Goal: Task Accomplishment & Management: Use online tool/utility

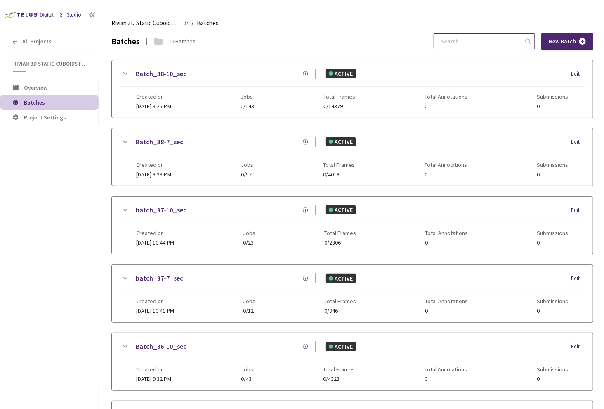
scroll to position [433, 0]
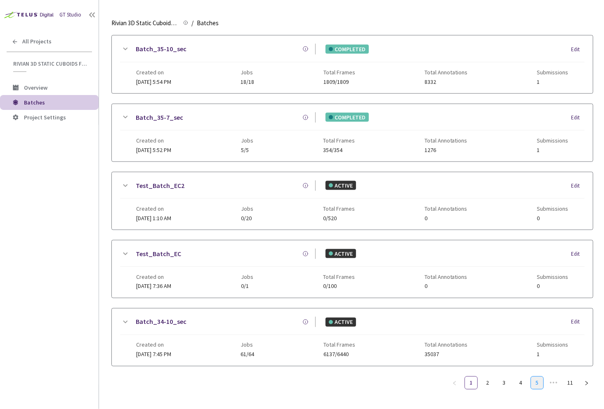
click at [536, 376] on link "5" at bounding box center [537, 382] width 12 height 12
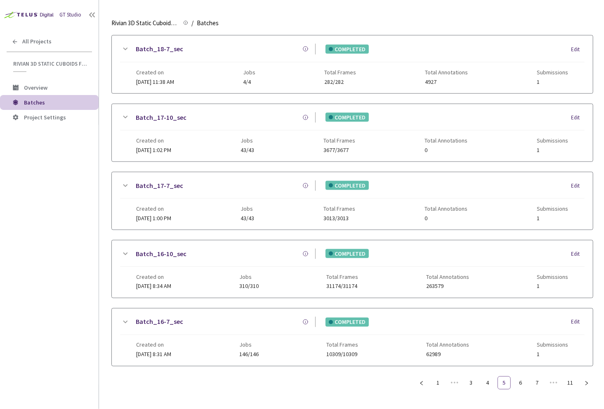
scroll to position [426, 0]
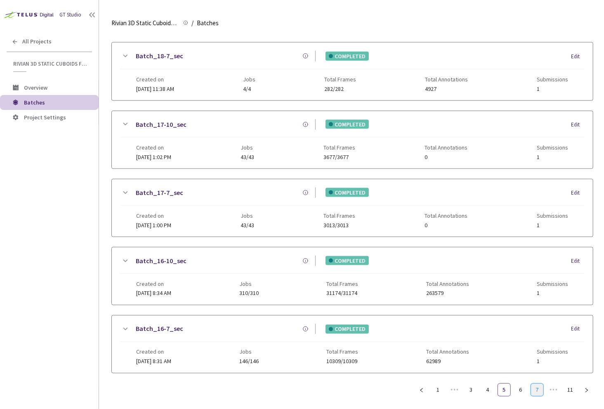
click at [537, 385] on link "7" at bounding box center [537, 389] width 12 height 12
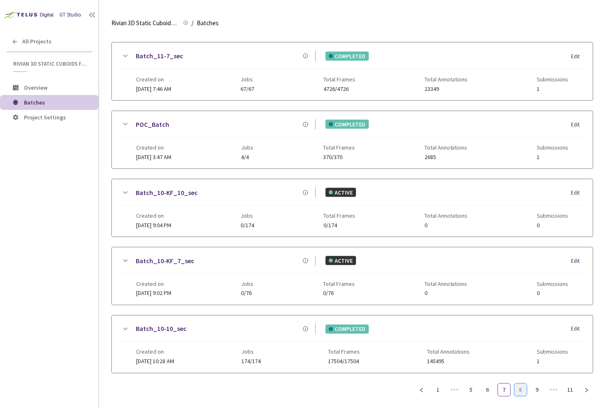
click at [518, 383] on link "8" at bounding box center [521, 389] width 12 height 12
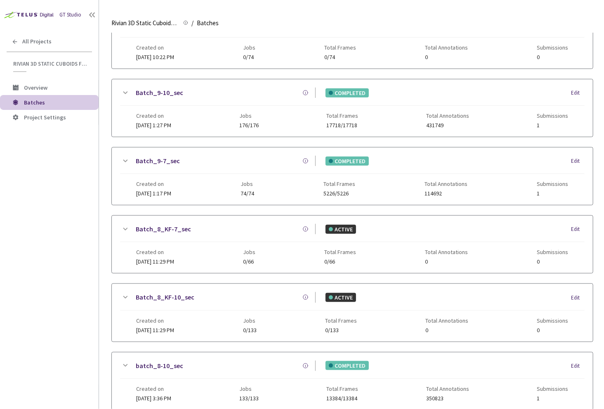
scroll to position [0, 0]
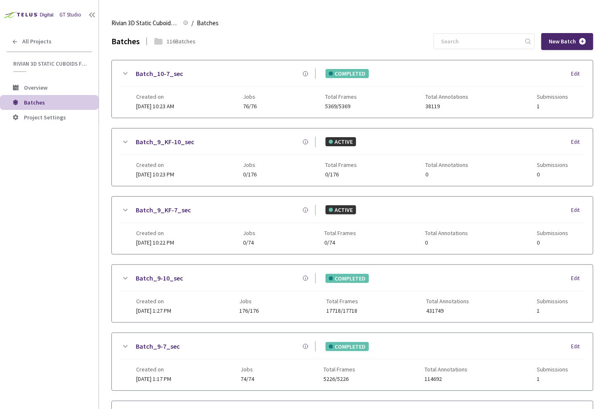
click at [132, 72] on div "Batch_10-7_sec" at bounding box center [223, 74] width 186 height 10
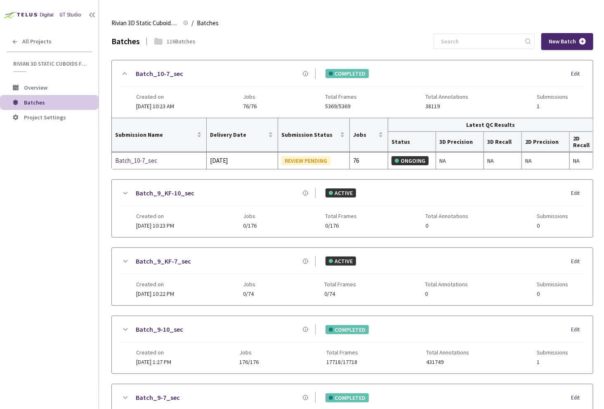
click at [156, 76] on link "Batch_10-7_sec" at bounding box center [159, 74] width 47 height 10
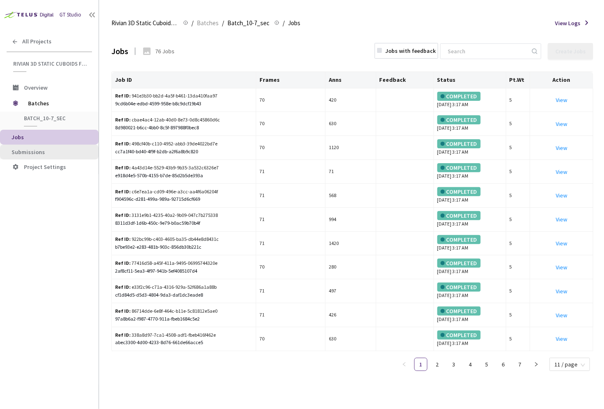
click at [59, 153] on span "Submissions" at bounding box center [52, 152] width 80 height 7
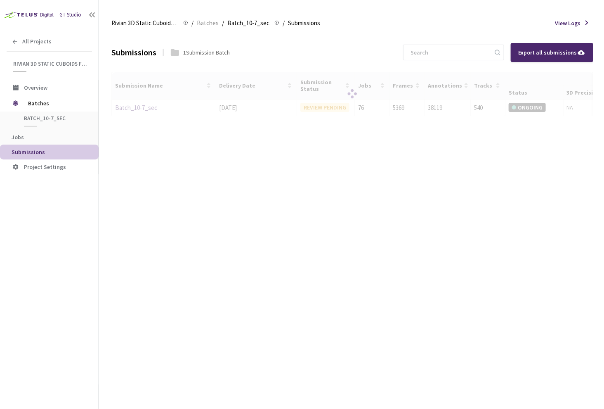
click at [131, 107] on div at bounding box center [352, 94] width 482 height 45
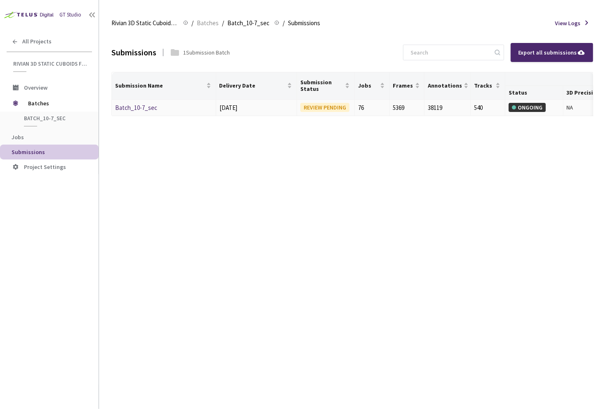
click at [134, 107] on link "Batch_10-7_sec" at bounding box center [136, 108] width 42 height 8
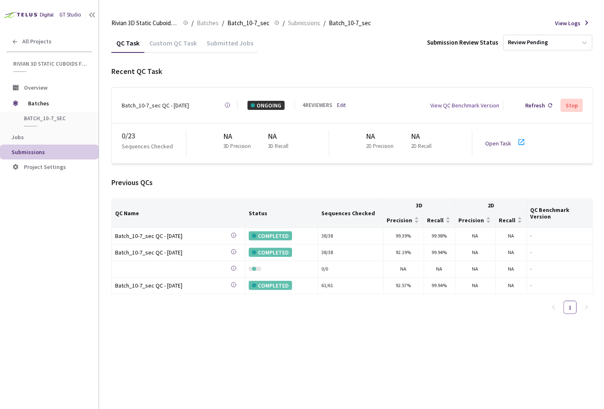
click at [346, 101] on div "View QC Benchmark Version" at bounding box center [426, 105] width 161 height 9
click at [341, 101] on link "Edit" at bounding box center [341, 105] width 9 height 8
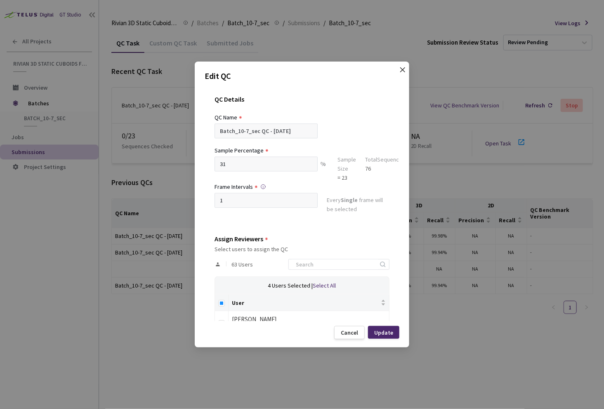
click at [400, 68] on icon "close" at bounding box center [402, 69] width 7 height 7
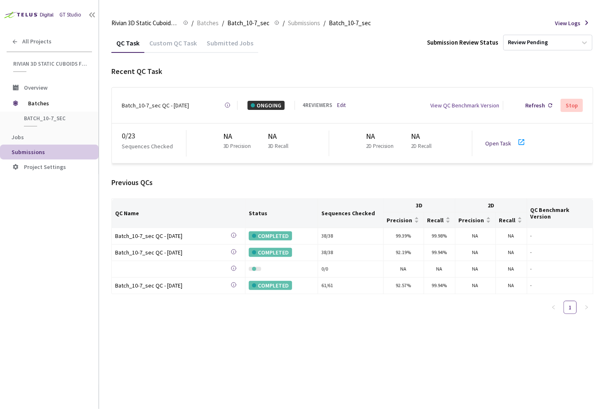
click at [572, 104] on div "Stop" at bounding box center [572, 105] width 12 height 7
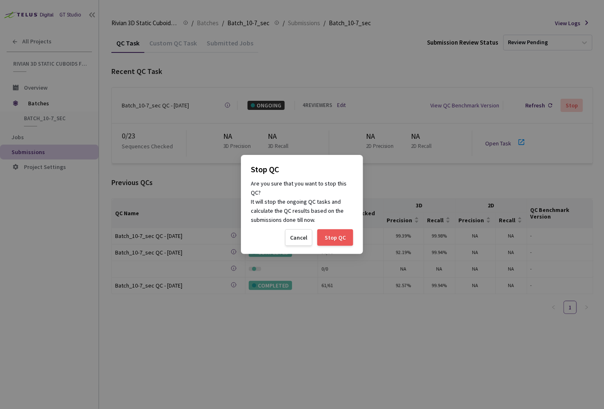
click at [319, 237] on div "Stop QC" at bounding box center [335, 237] width 36 height 17
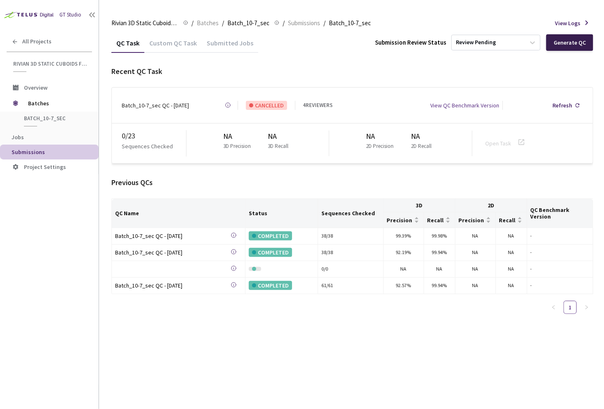
click at [578, 40] on div "Generate QC" at bounding box center [570, 42] width 32 height 7
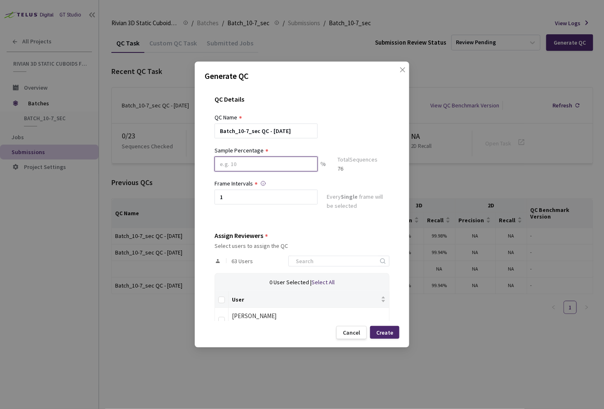
click at [255, 163] on input at bounding box center [266, 163] width 103 height 15
type input "20"
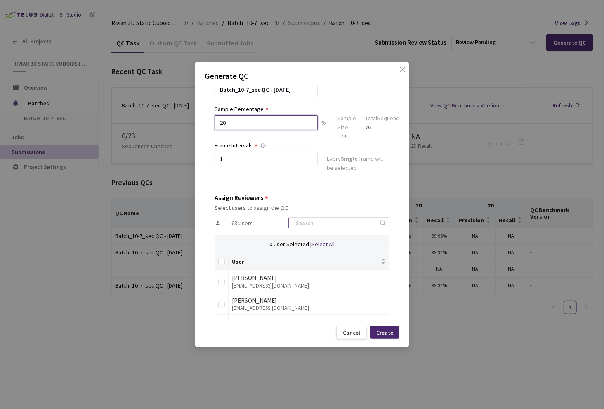
scroll to position [53, 0]
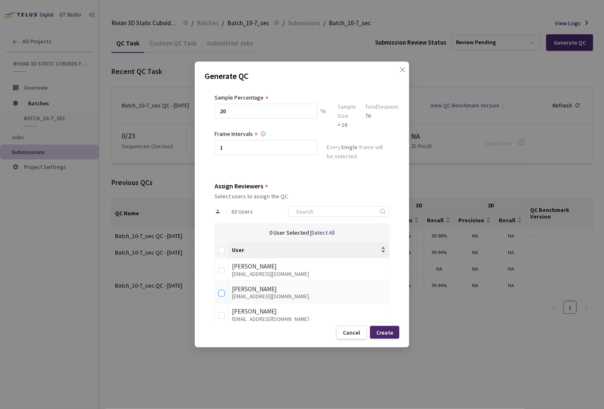
drag, startPoint x: 220, startPoint y: 292, endPoint x: 282, endPoint y: 255, distance: 72.2
click at [220, 292] on input "checkbox" at bounding box center [221, 293] width 7 height 7
checkbox input "true"
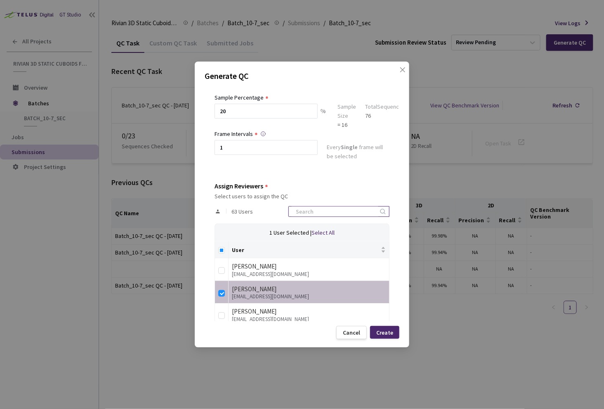
click at [325, 210] on input at bounding box center [335, 211] width 88 height 10
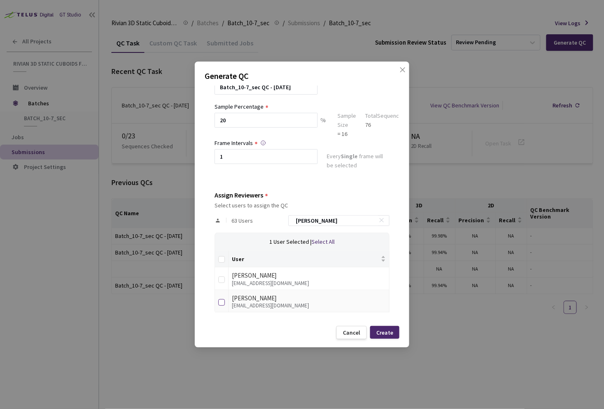
type input "ann"
click at [223, 300] on input "checkbox" at bounding box center [221, 302] width 7 height 7
checkbox input "true"
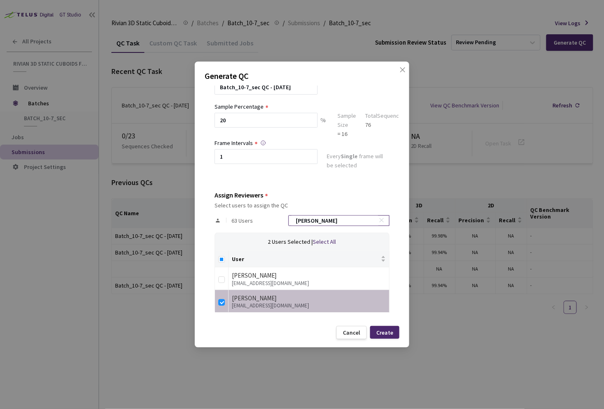
click at [327, 217] on input "ann" at bounding box center [335, 220] width 88 height 10
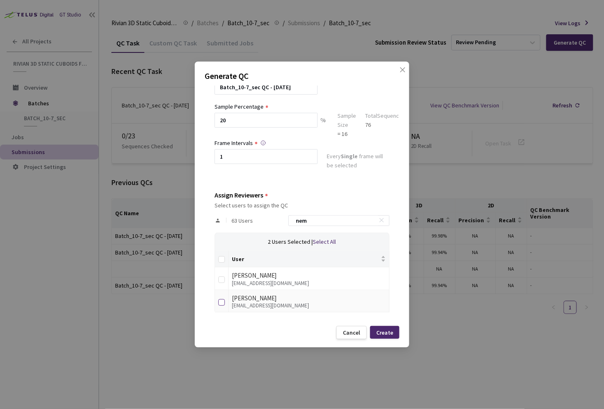
type input "nem"
click at [220, 299] on input "checkbox" at bounding box center [221, 302] width 7 height 7
checkbox input "true"
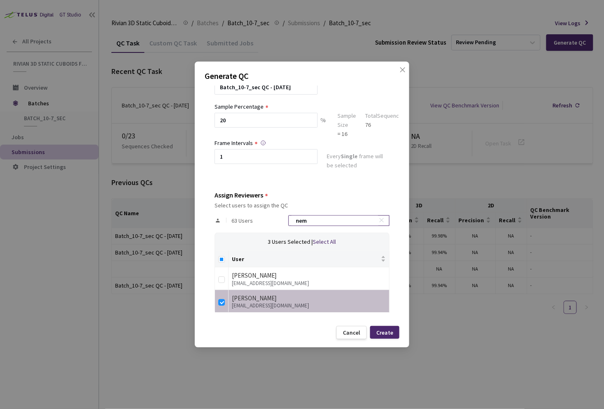
click at [342, 220] on input "nem" at bounding box center [335, 220] width 88 height 10
click at [342, 220] on input "nema" at bounding box center [335, 220] width 88 height 10
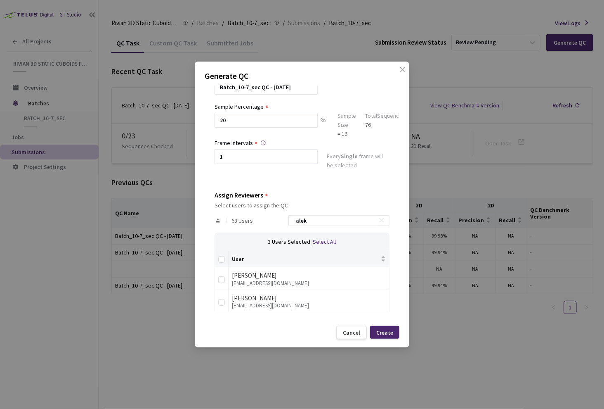
scroll to position [21, 0]
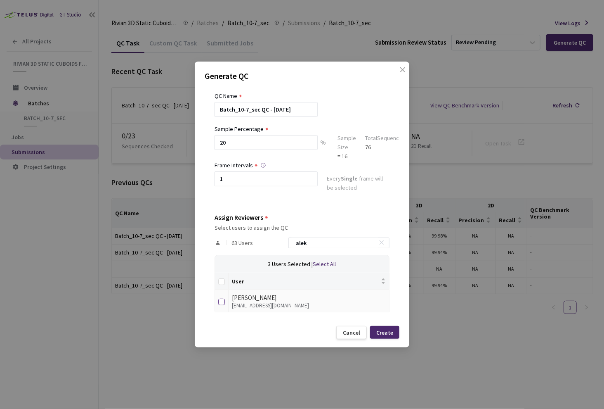
type input "alek"
click at [220, 300] on input "checkbox" at bounding box center [221, 301] width 7 height 7
checkbox input "true"
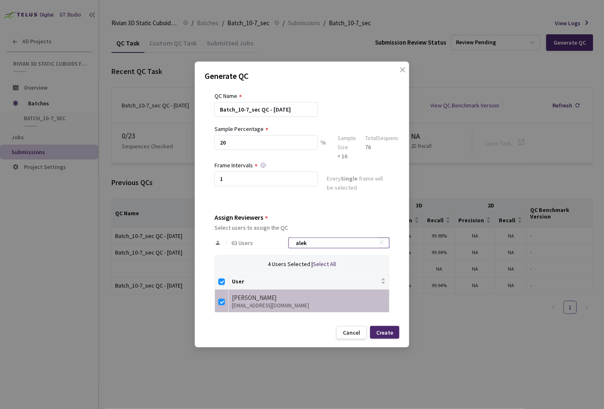
click at [347, 241] on input "alek" at bounding box center [335, 243] width 88 height 10
type input "n"
checkbox input "false"
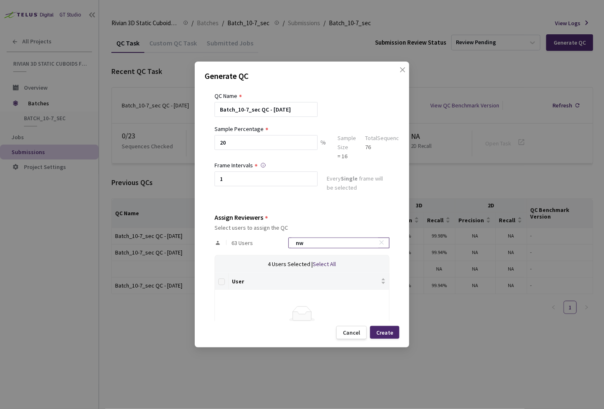
type input "n"
type input "dav"
click at [221, 301] on input "checkbox" at bounding box center [221, 301] width 7 height 7
checkbox input "true"
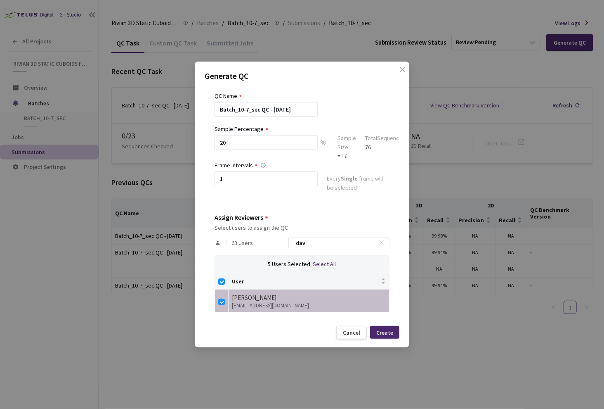
scroll to position [0, 0]
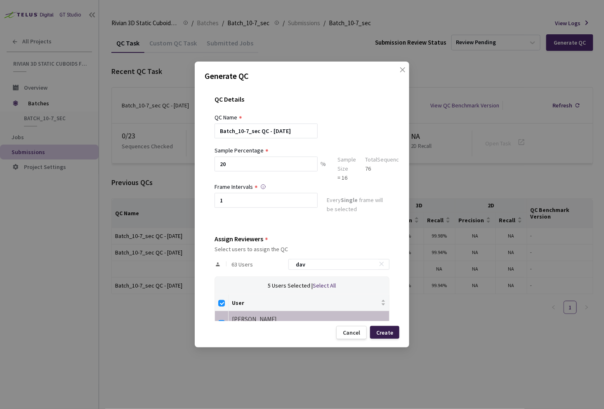
click at [388, 335] on div "Create" at bounding box center [384, 332] width 17 height 7
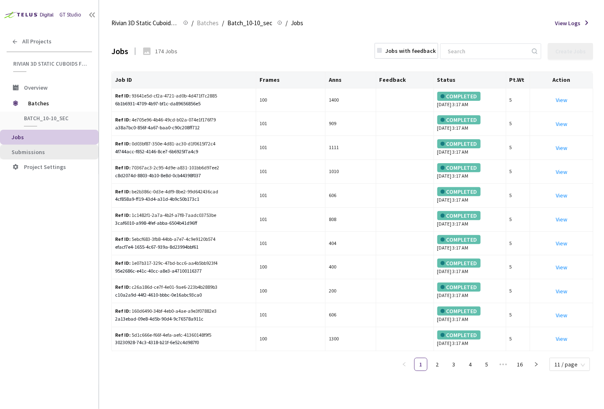
click at [59, 152] on span "Submissions" at bounding box center [52, 152] width 80 height 7
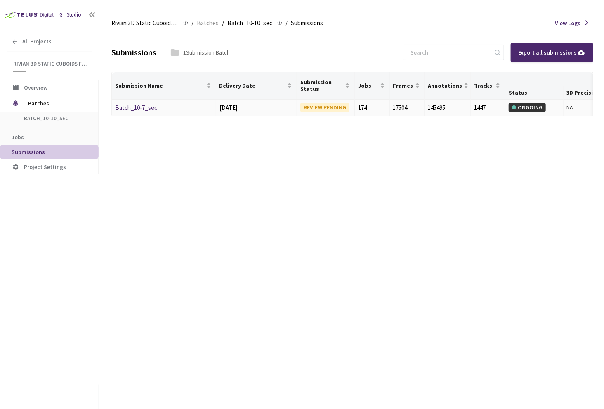
click at [141, 104] on link "Batch_10-7_sec" at bounding box center [136, 108] width 42 height 8
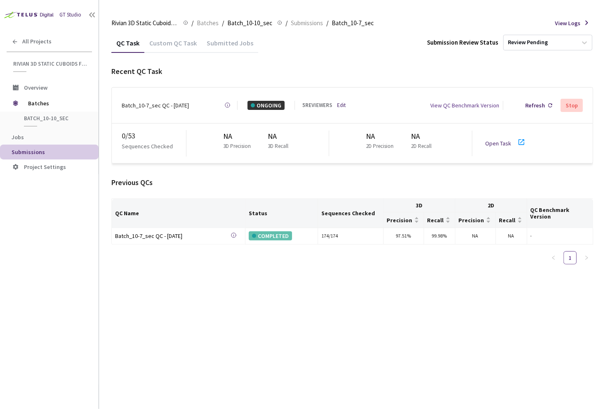
click at [340, 101] on link "Edit" at bounding box center [341, 105] width 9 height 8
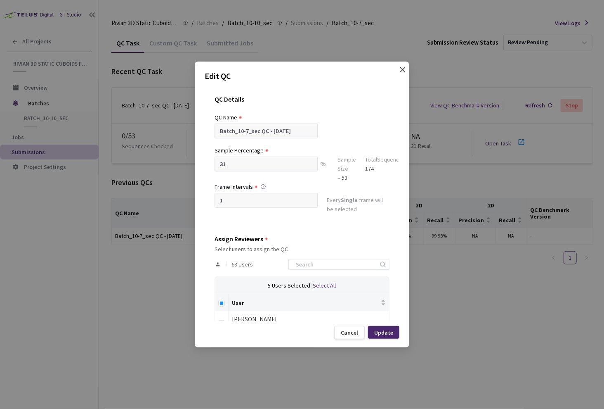
click at [397, 72] on span "Close" at bounding box center [402, 77] width 23 height 23
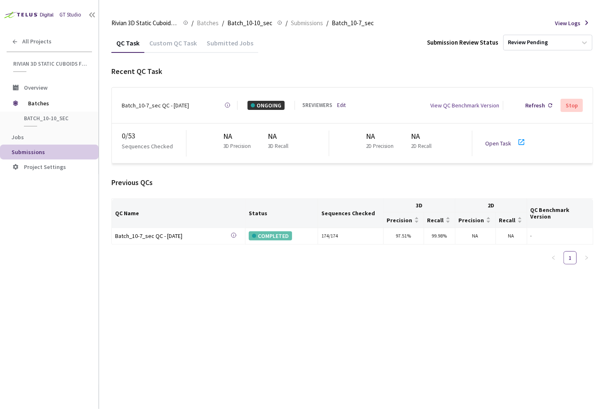
click at [571, 104] on div "Stop" at bounding box center [572, 105] width 12 height 7
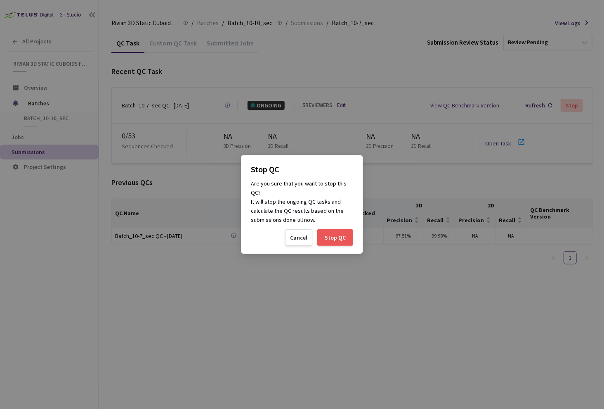
click at [341, 242] on div "Stop QC" at bounding box center [335, 237] width 36 height 17
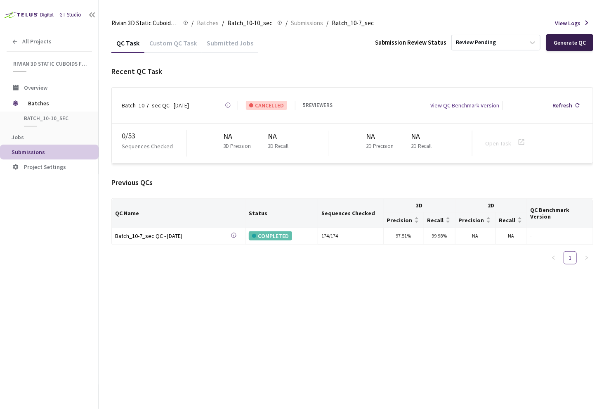
click at [576, 45] on div "Generate QC" at bounding box center [570, 42] width 32 height 7
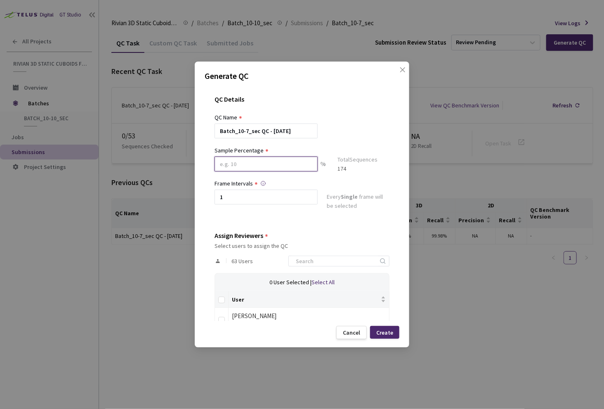
click at [251, 164] on input at bounding box center [266, 163] width 103 height 15
type input "20"
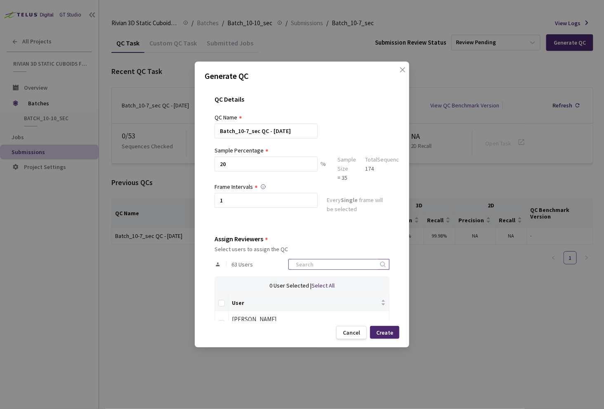
click at [322, 262] on input at bounding box center [335, 264] width 88 height 10
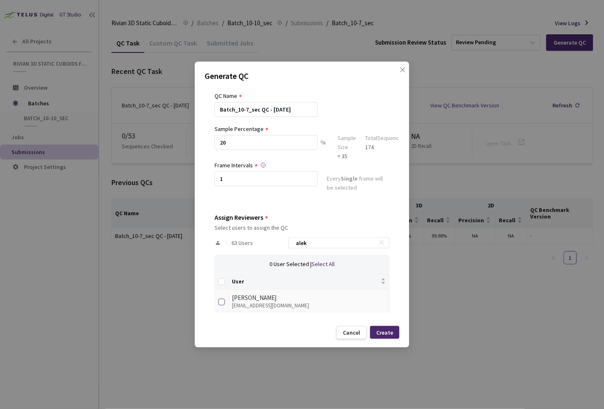
type input "alek"
click at [220, 300] on input "checkbox" at bounding box center [221, 301] width 7 height 7
checkbox input "true"
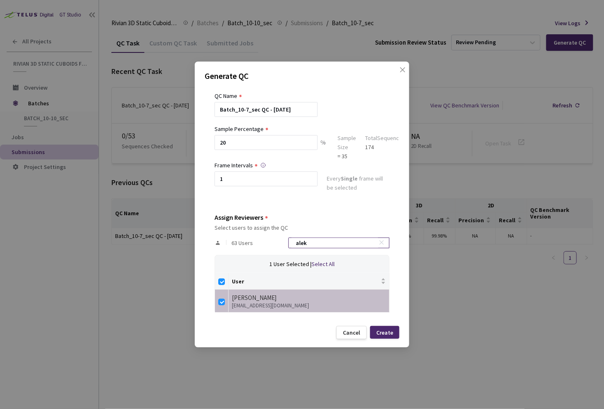
click at [333, 242] on input "alek" at bounding box center [335, 243] width 88 height 10
type input "m"
checkbox input "false"
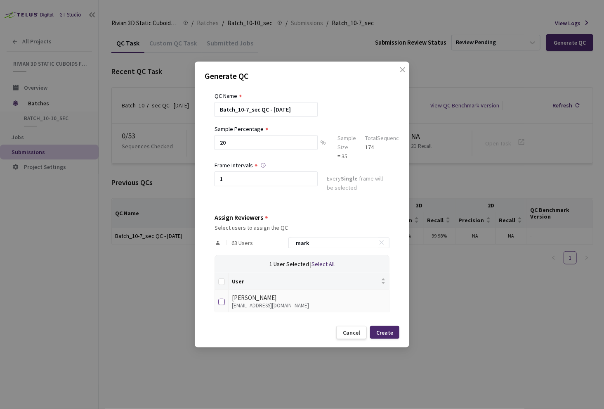
type input "mark"
click at [219, 299] on input "checkbox" at bounding box center [221, 301] width 7 height 7
checkbox input "true"
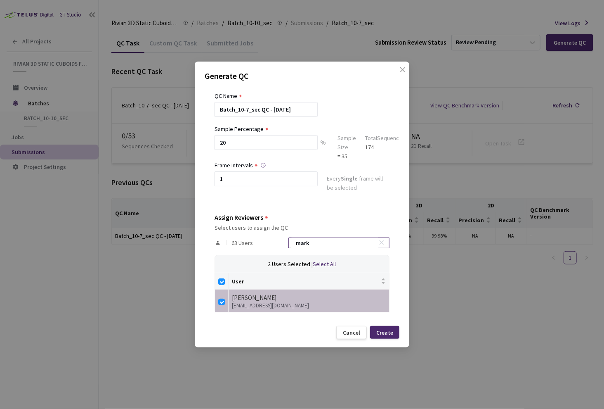
click at [334, 246] on input "mark" at bounding box center [335, 243] width 88 height 10
type input "d"
checkbox input "false"
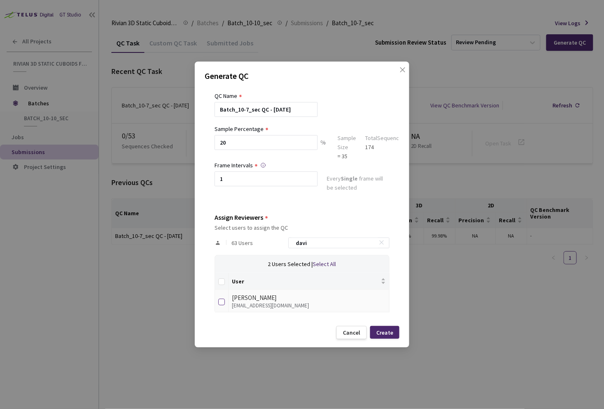
type input "davi"
click at [222, 299] on input "checkbox" at bounding box center [221, 301] width 7 height 7
checkbox input "true"
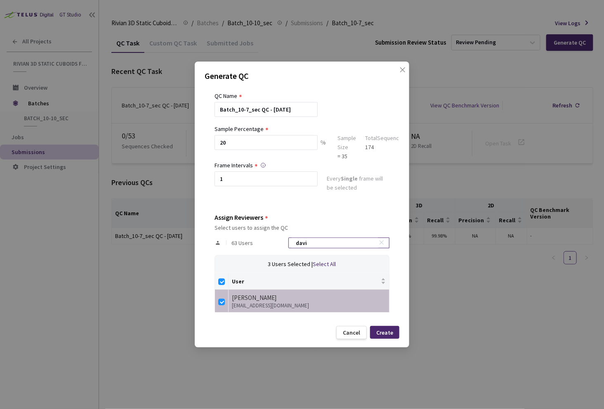
click at [343, 247] on input "davi" at bounding box center [335, 243] width 88 height 10
type input "n"
checkbox input "false"
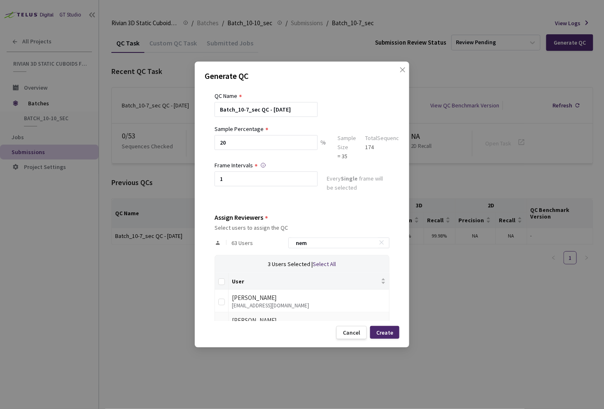
type input "nem"
click at [220, 319] on label at bounding box center [221, 323] width 7 height 12
click at [220, 321] on input "checkbox" at bounding box center [221, 324] width 7 height 7
checkbox input "true"
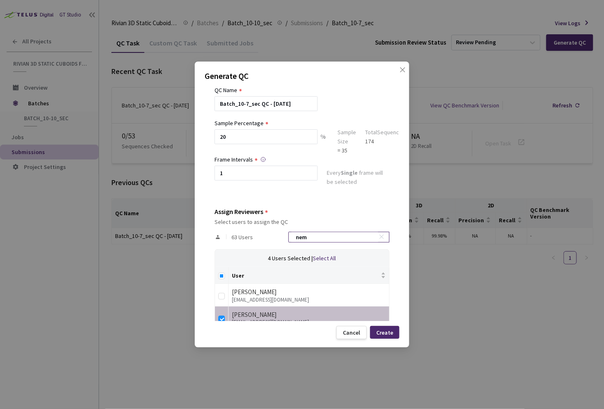
click at [331, 238] on input "nem" at bounding box center [335, 237] width 88 height 10
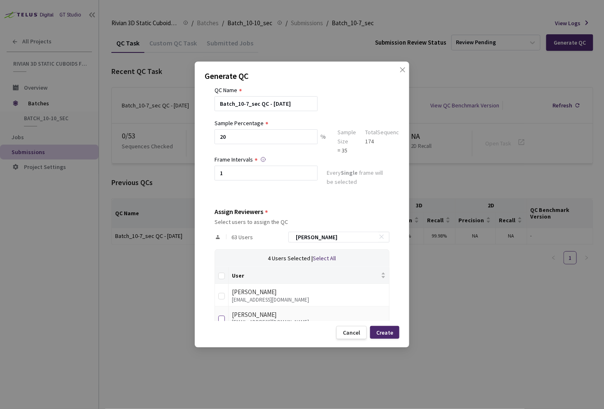
type input "ann"
click at [222, 317] on input "checkbox" at bounding box center [221, 318] width 7 height 7
checkbox input "true"
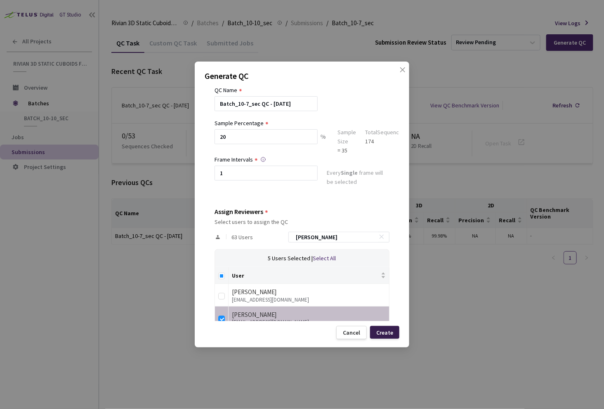
click at [386, 331] on div "Create" at bounding box center [384, 332] width 17 height 7
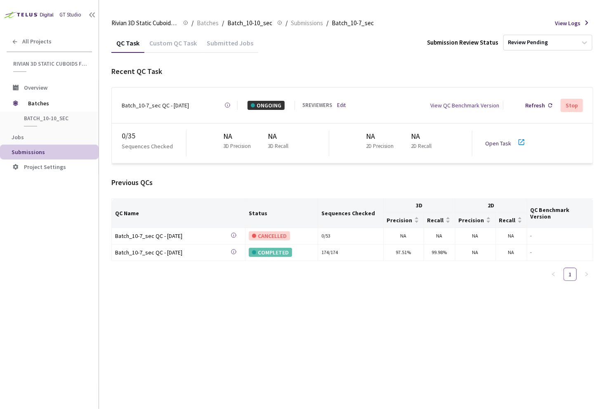
click at [338, 101] on link "Edit" at bounding box center [341, 105] width 9 height 8
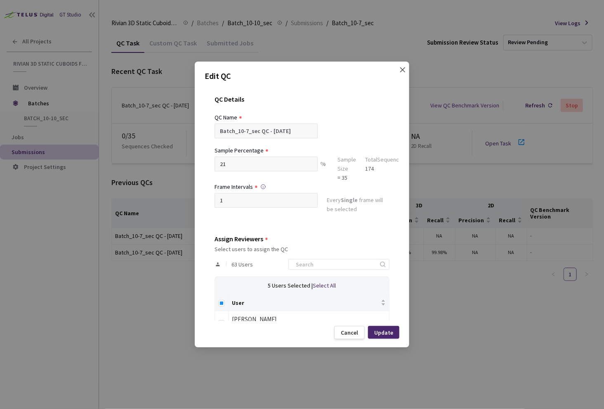
click at [396, 67] on span "Close" at bounding box center [402, 77] width 23 height 23
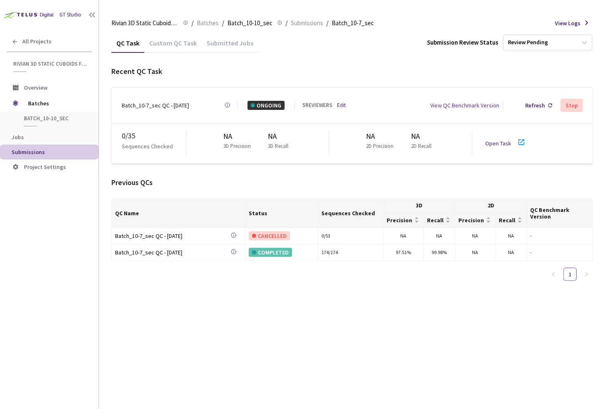
click at [505, 140] on link "Open Task" at bounding box center [499, 142] width 26 height 7
click at [512, 139] on div "Open Task" at bounding box center [501, 143] width 31 height 9
